Goal: Task Accomplishment & Management: Complete application form

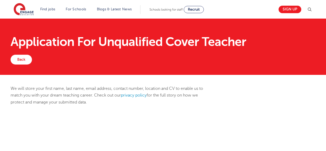
scroll to position [177, 0]
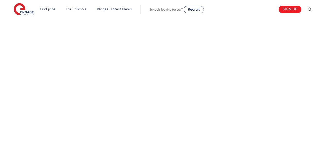
select select "UK"
select select "City of [GEOGRAPHIC_DATA]"
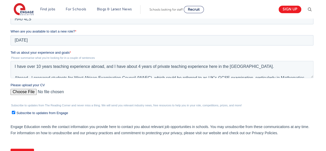
scroll to position [0, 0]
click at [21, 92] on input "Please upload your CV" at bounding box center [162, 94] width 303 height 10
click at [20, 90] on input "Please upload your CV" at bounding box center [162, 94] width 303 height 10
type input "C:\fakepath\CV for Teaching -[PERSON_NAME] .docx"
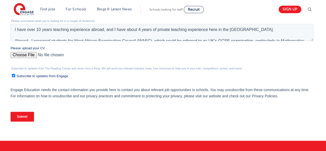
scroll to position [214, 0]
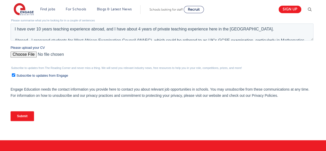
click at [22, 116] on input "Submit" at bounding box center [22, 116] width 23 height 10
